Goal: Task Accomplishment & Management: Use online tool/utility

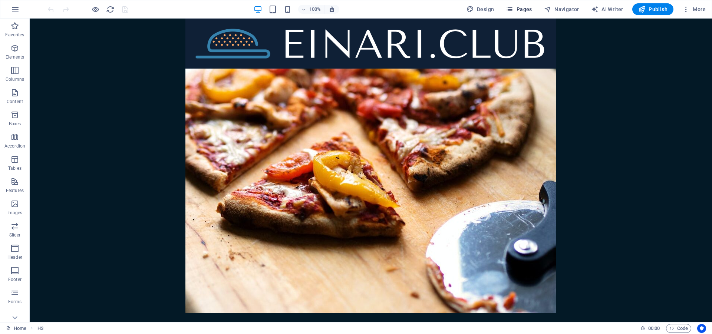
click at [522, 11] on span "Pages" at bounding box center [519, 9] width 26 height 7
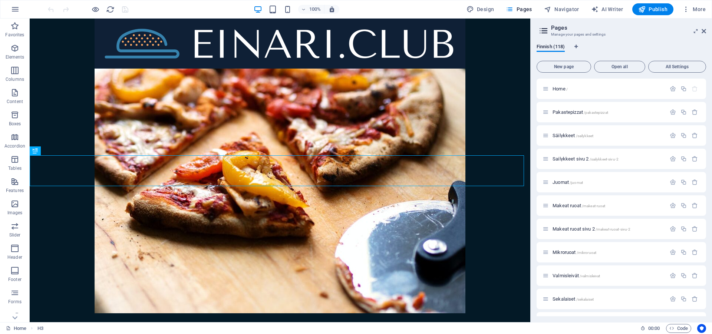
scroll to position [393, 0]
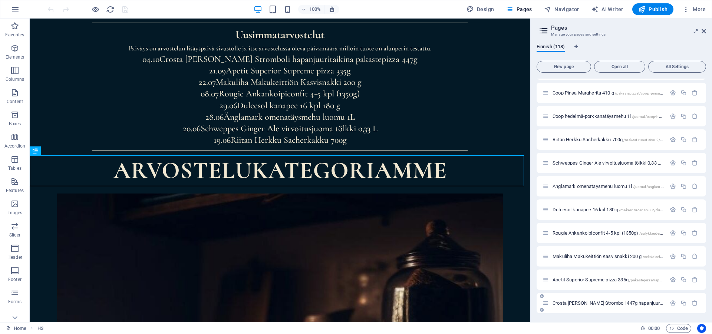
click at [629, 303] on span "Crosta [PERSON_NAME] Stromboli 447g hapanjuuritaikina pakastepizza /pakastepizz…" at bounding box center [702, 303] width 300 height 6
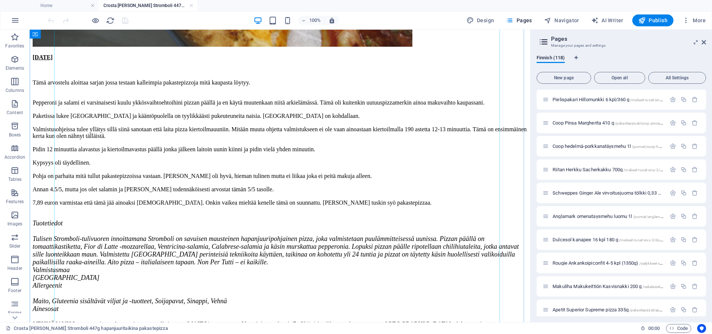
scroll to position [1966, 0]
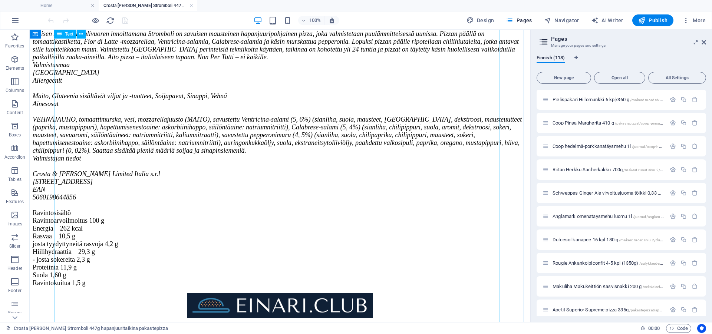
click at [136, 74] on div "[DATE] Tämä arvostelu aloittaa sarjan jossa testaan kalleimpia pakastepizzoja m…" at bounding box center [280, 68] width 494 height 438
click at [135, 74] on div "[DATE] Tämä arvostelu aloittaa sarjan jossa testaan kalleimpia pakastepizzoja m…" at bounding box center [280, 68] width 494 height 438
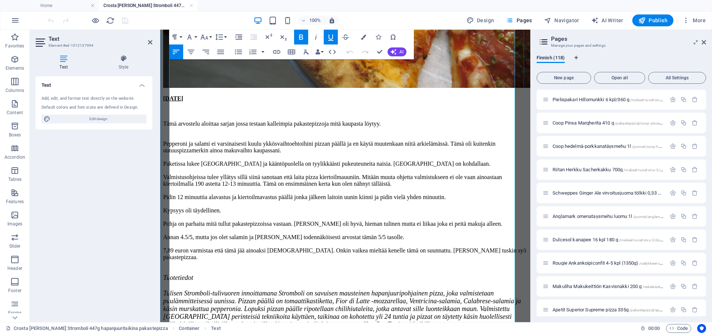
scroll to position [1849, 0]
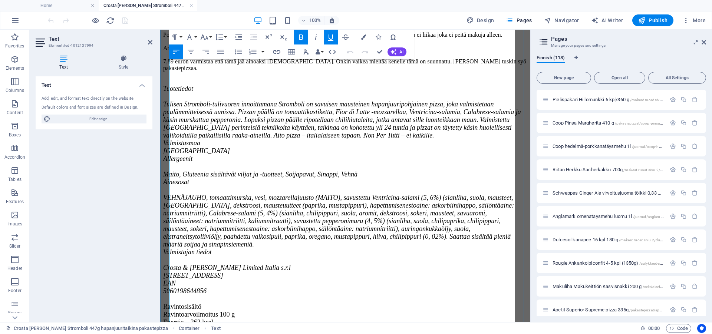
click at [202, 74] on p "Tämä arvostelu aloittaa sarjan jossa testaan kalleimpia pakastepizzoja mitä kau…" at bounding box center [345, 155] width 364 height 449
click at [208, 75] on p "Tämä arvostelu aloittaa sarjan jossa testaan kalleimpia pakastepizzoja mitä kau…" at bounding box center [345, 155] width 364 height 449
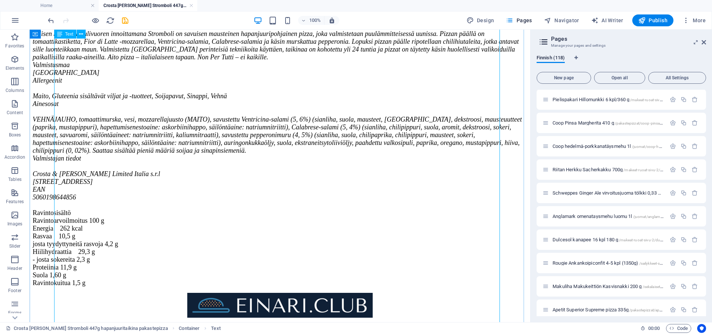
scroll to position [1925, 0]
click at [126, 20] on icon "save" at bounding box center [125, 20] width 9 height 9
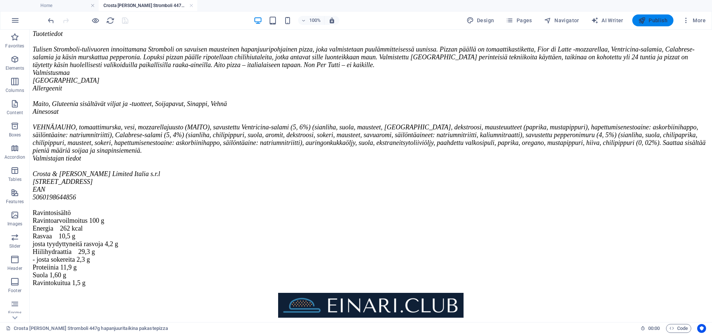
click at [649, 24] on span "Publish" at bounding box center [652, 20] width 29 height 7
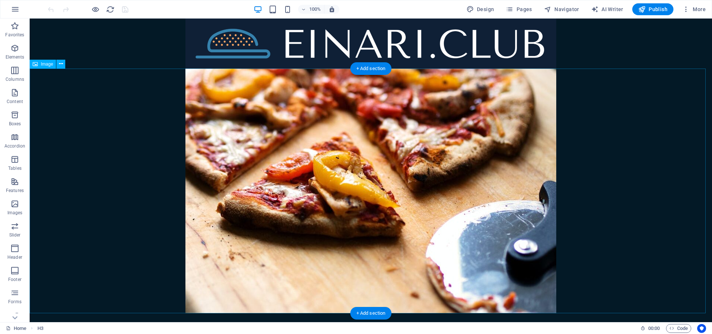
click at [108, 156] on figure at bounding box center [371, 191] width 682 height 245
click at [532, 10] on span "Pages" at bounding box center [519, 9] width 26 height 7
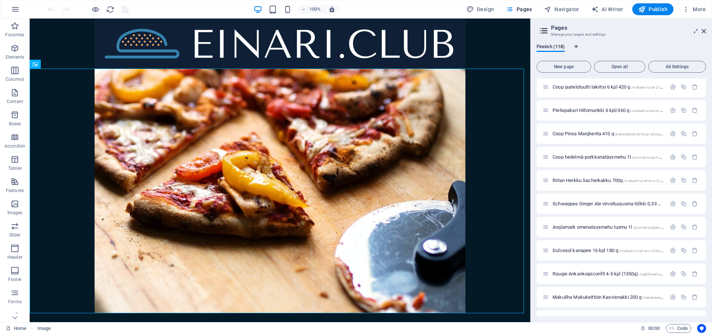
scroll to position [2518, 0]
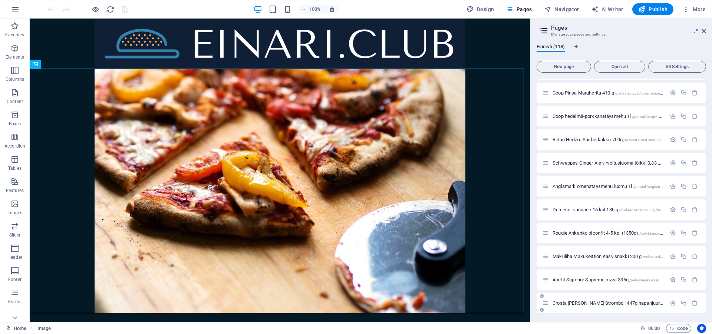
click at [579, 304] on span "Crosta [PERSON_NAME] Stromboli 447g hapanjuuritaikina pakastepizza /pakastepizz…" at bounding box center [702, 303] width 300 height 6
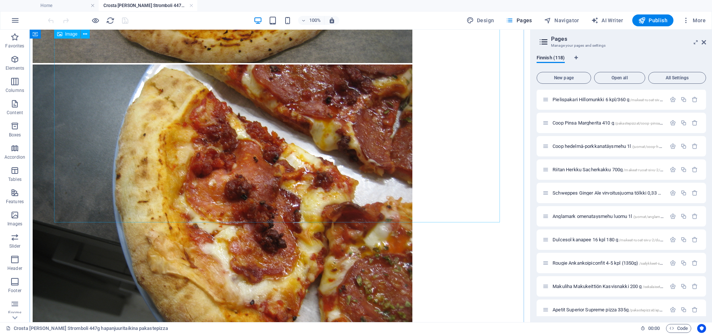
scroll to position [1248, 0]
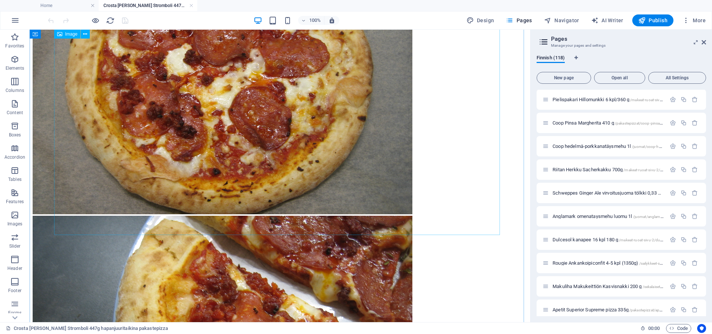
click at [307, 128] on figure at bounding box center [280, 73] width 494 height 286
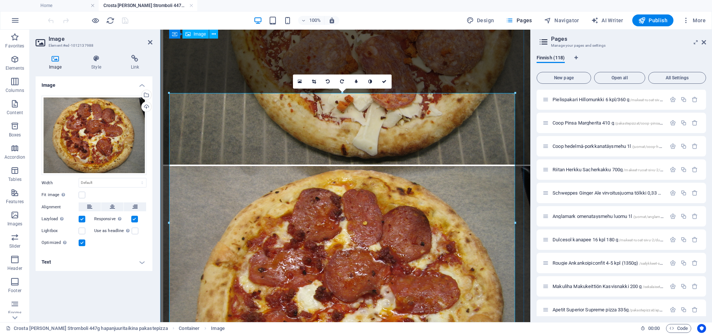
scroll to position [995, 0]
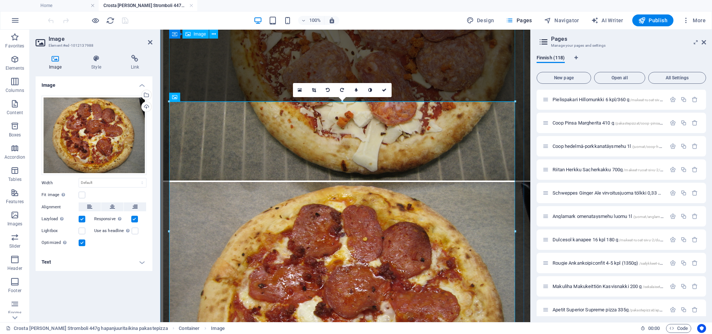
click at [267, 62] on figure at bounding box center [345, 39] width 364 height 286
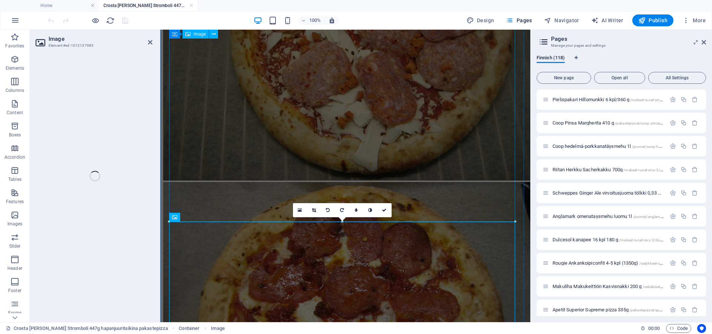
scroll to position [616, 0]
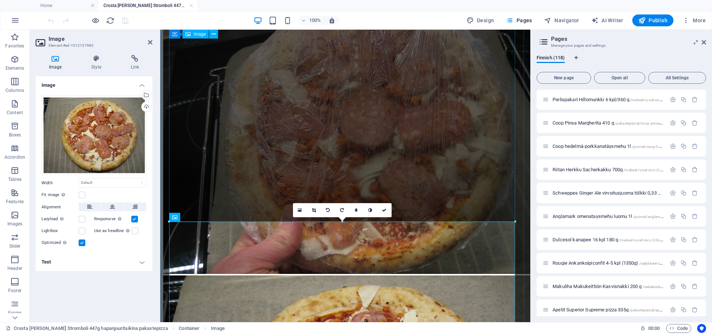
click at [224, 142] on figure at bounding box center [345, 132] width 364 height 286
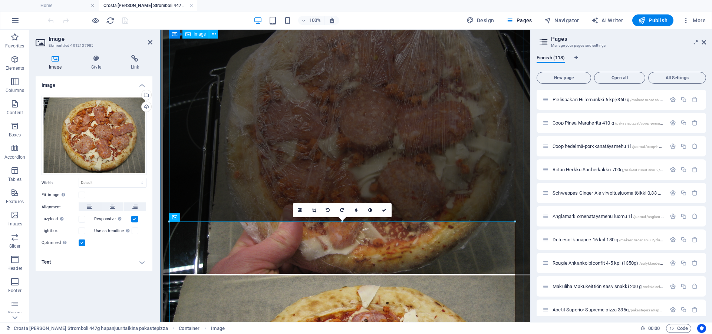
scroll to position [389, 0]
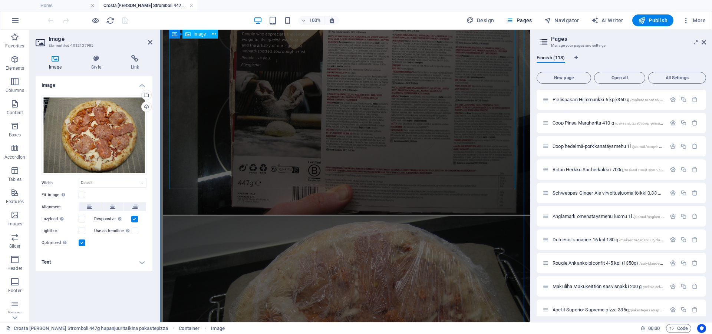
click at [259, 111] on figure at bounding box center [345, 73] width 364 height 286
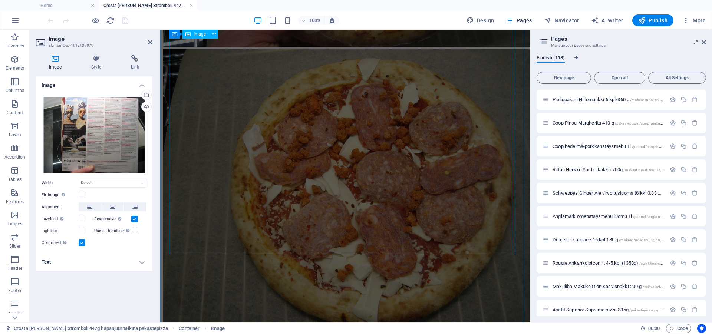
scroll to position [994, 0]
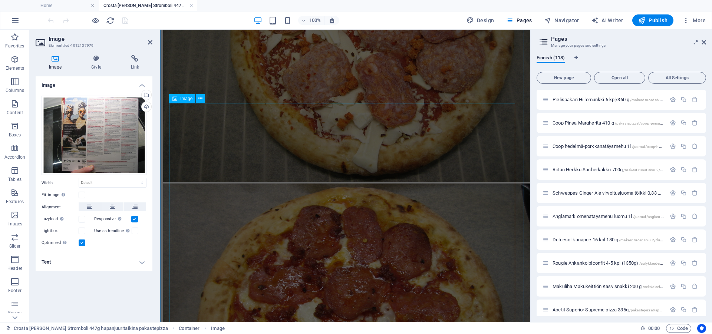
click at [236, 188] on figure at bounding box center [345, 326] width 364 height 286
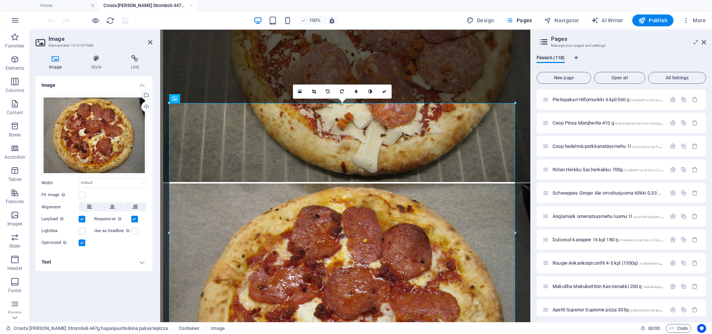
click at [85, 216] on div "Lazyload Loading images after the page loads improves page speed." at bounding box center [68, 219] width 53 height 9
click at [82, 221] on label at bounding box center [82, 219] width 7 height 7
click at [0, 0] on input "Lazyload Loading images after the page loads improves page speed." at bounding box center [0, 0] width 0 height 0
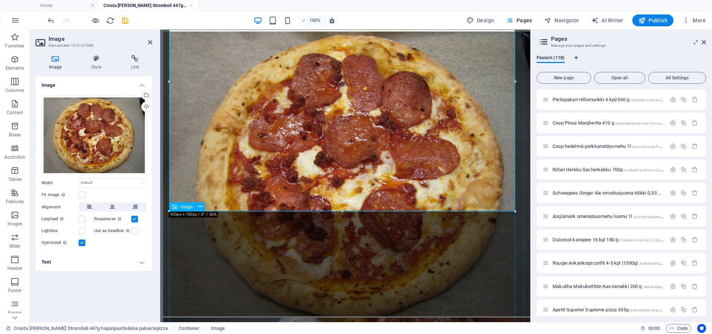
scroll to position [1296, 0]
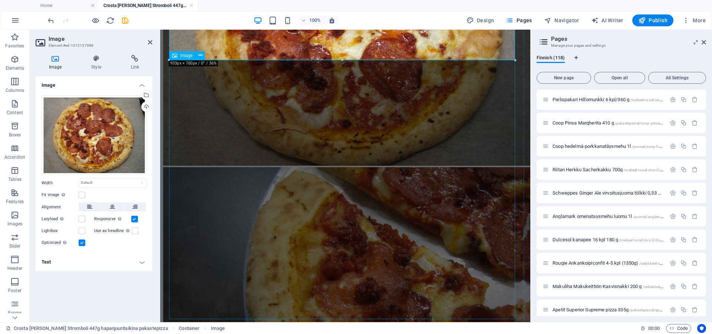
click at [307, 189] on figure at bounding box center [345, 310] width 364 height 286
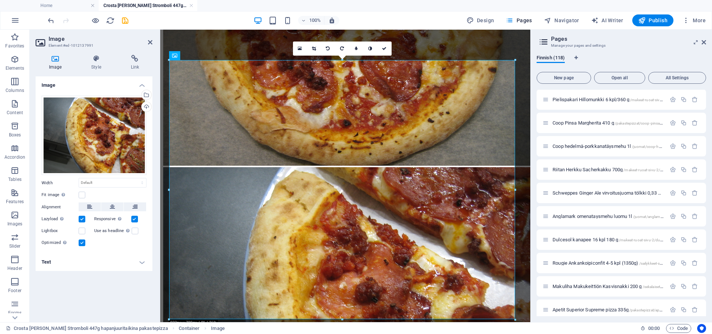
click at [81, 217] on label at bounding box center [82, 219] width 7 height 7
click at [0, 0] on input "Lazyload Loading images after the page loads improves page speed." at bounding box center [0, 0] width 0 height 0
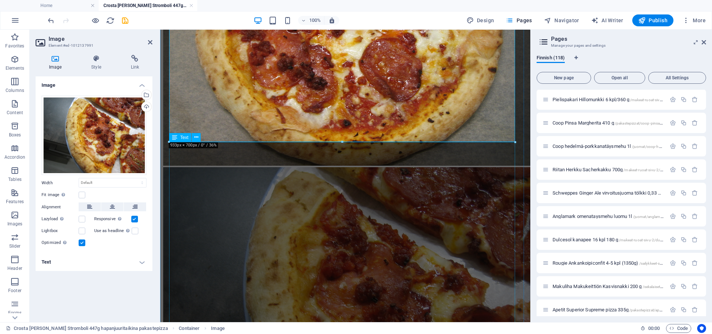
scroll to position [1561, 0]
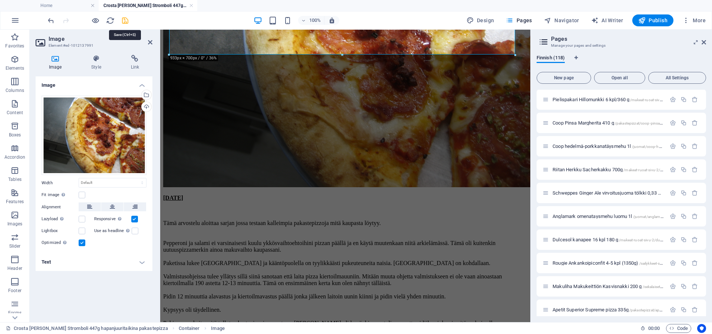
click at [128, 21] on icon "save" at bounding box center [125, 20] width 9 height 9
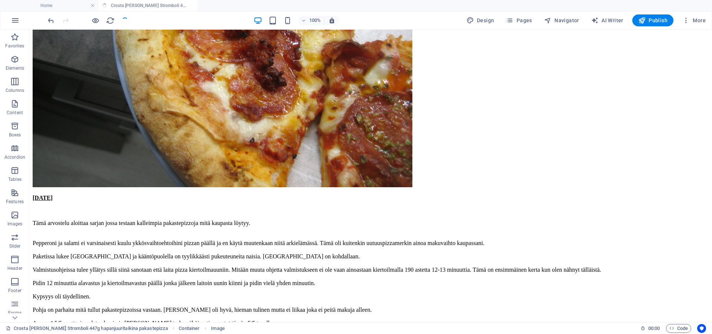
scroll to position [1235, 0]
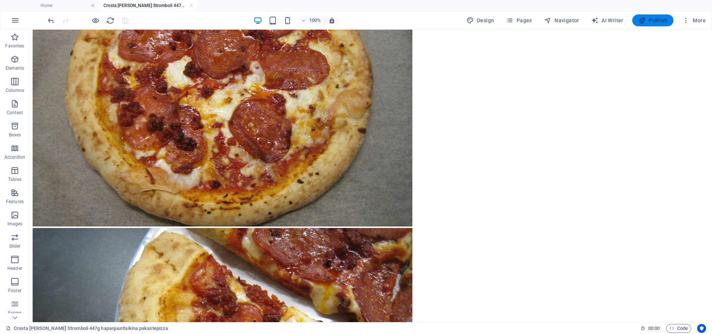
click at [652, 21] on span "Publish" at bounding box center [652, 20] width 29 height 7
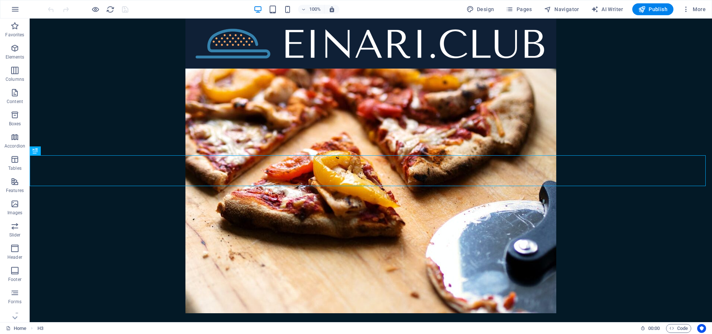
scroll to position [379, 0]
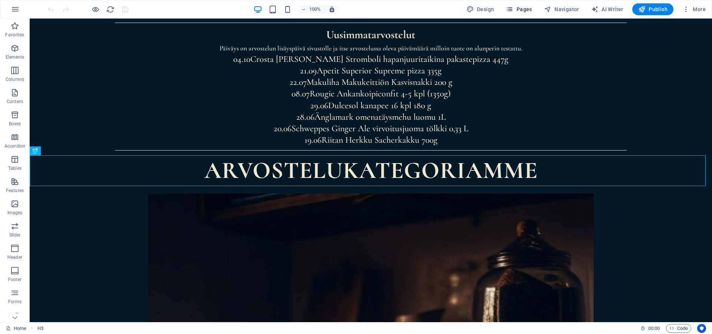
click at [522, 13] on button "Pages" at bounding box center [519, 9] width 32 height 12
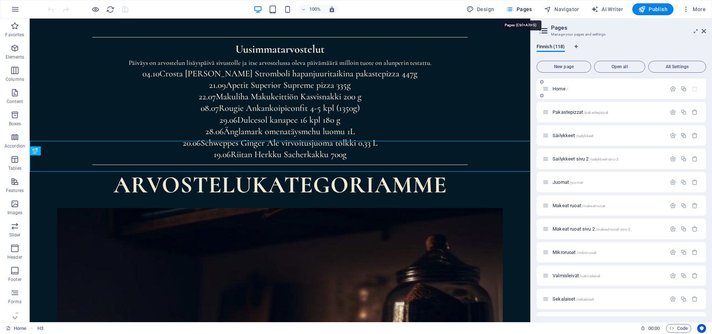
scroll to position [393, 0]
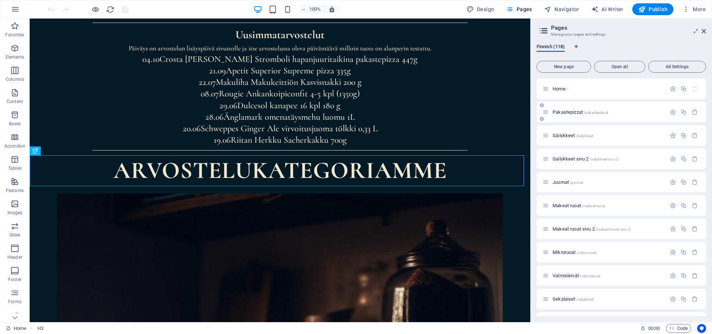
click at [569, 114] on span "Pakastepizzat /pakastepizzat" at bounding box center [580, 112] width 56 height 6
click at [569, 114] on div "Pakastepizzat /pakastepizzat" at bounding box center [620, 112] width 169 height 20
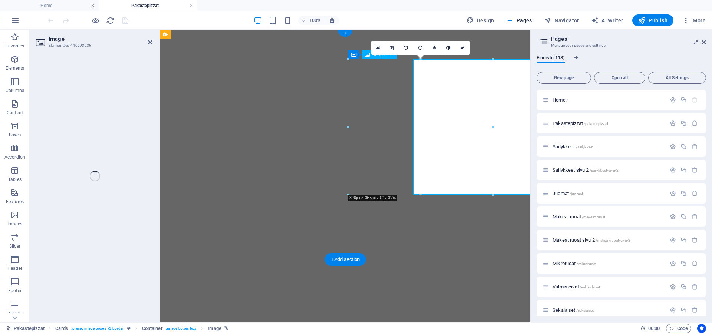
select select "px"
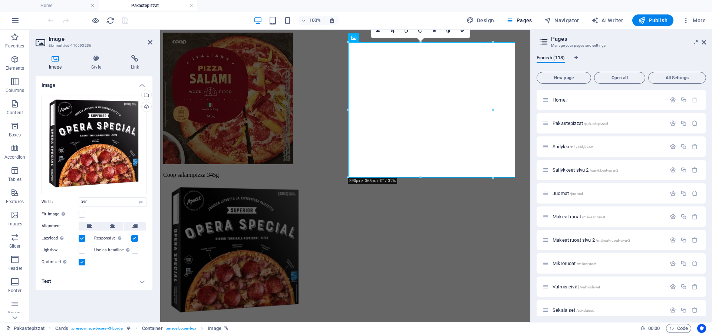
scroll to position [1878, 0]
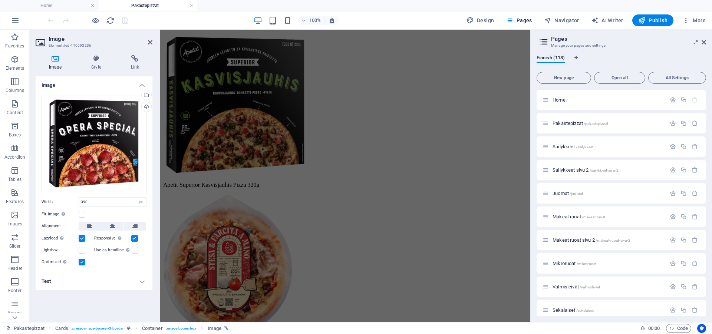
drag, startPoint x: 529, startPoint y: 52, endPoint x: 686, endPoint y: 353, distance: 339.5
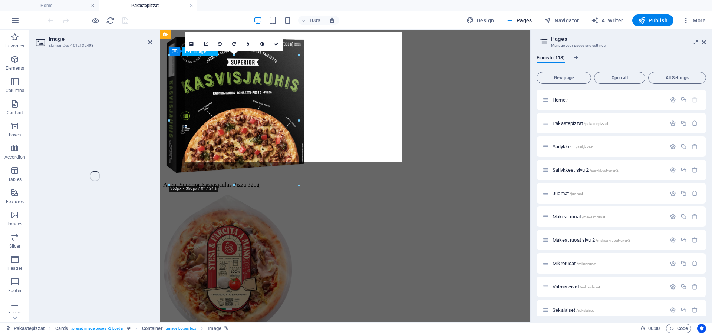
select select "px"
